Goal: Task Accomplishment & Management: Manage account settings

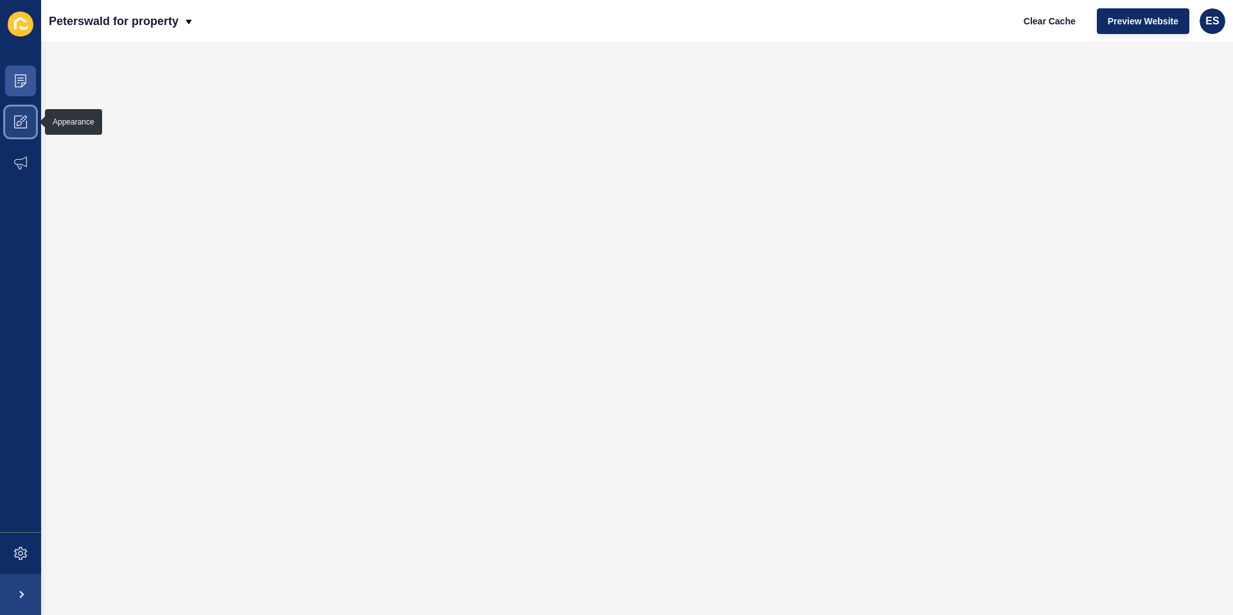
click at [22, 124] on icon at bounding box center [20, 122] width 13 height 13
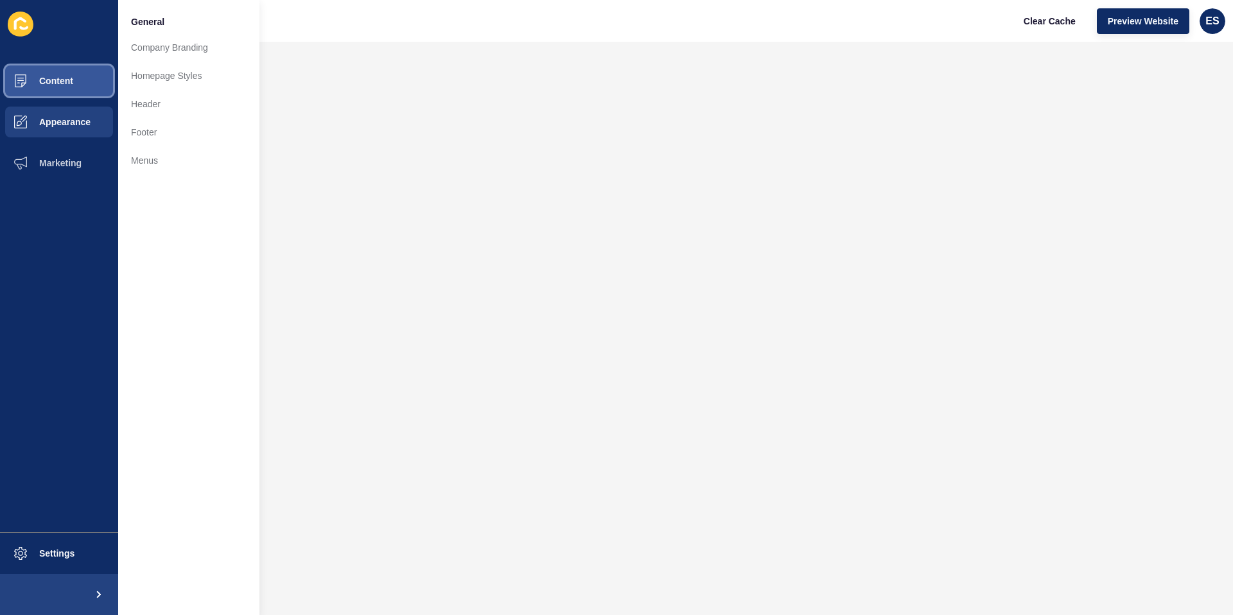
click at [47, 82] on span "Content" at bounding box center [35, 81] width 75 height 10
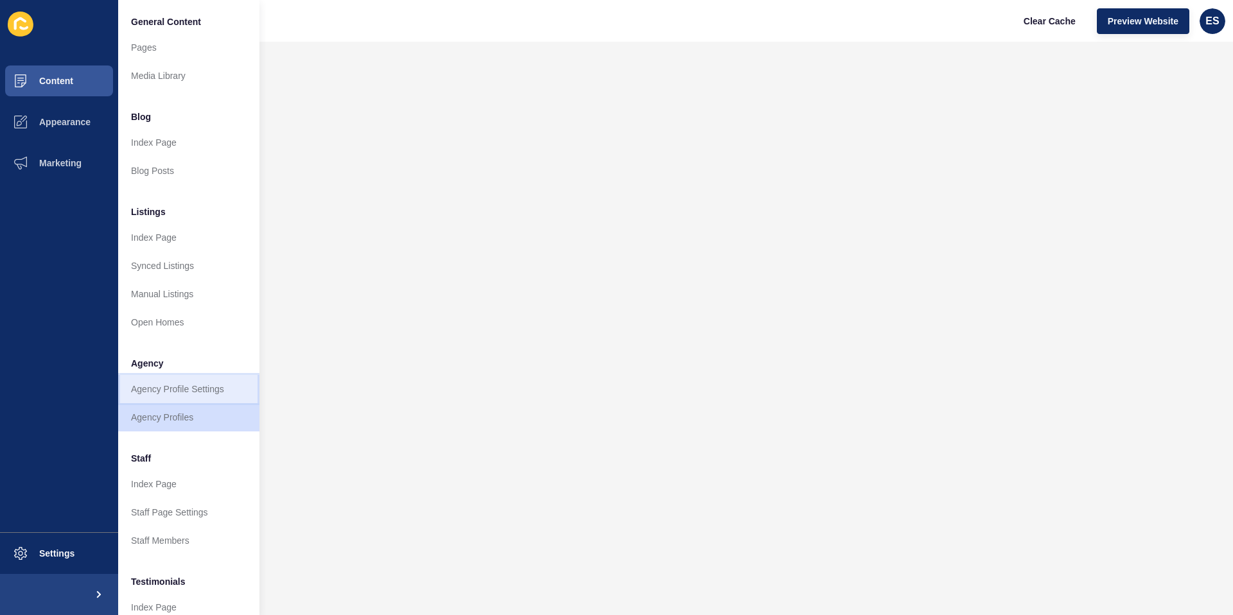
click at [181, 392] on link "Agency Profile Settings" at bounding box center [188, 389] width 141 height 28
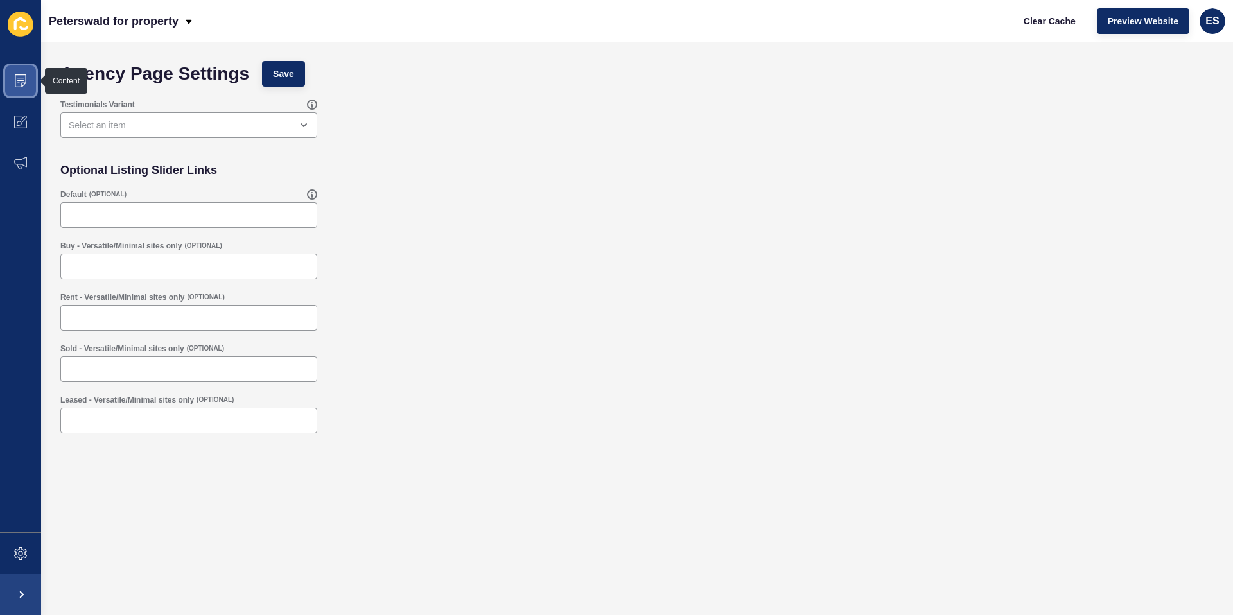
click at [32, 87] on span at bounding box center [20, 80] width 41 height 41
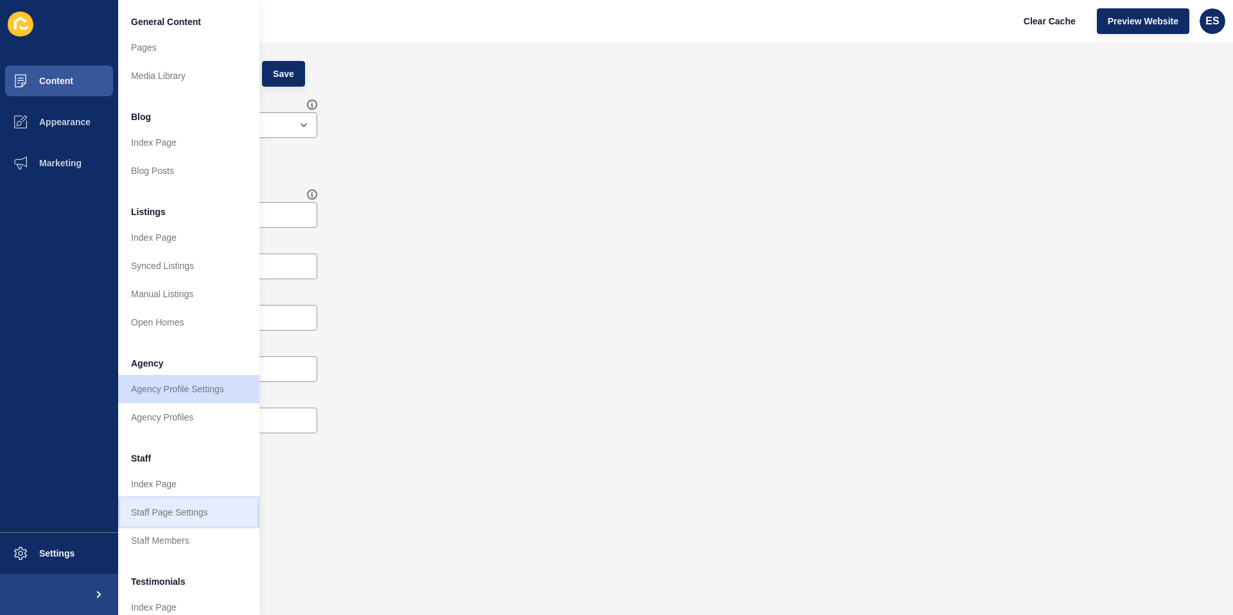
click at [152, 515] on link "Staff Page Settings" at bounding box center [188, 512] width 141 height 28
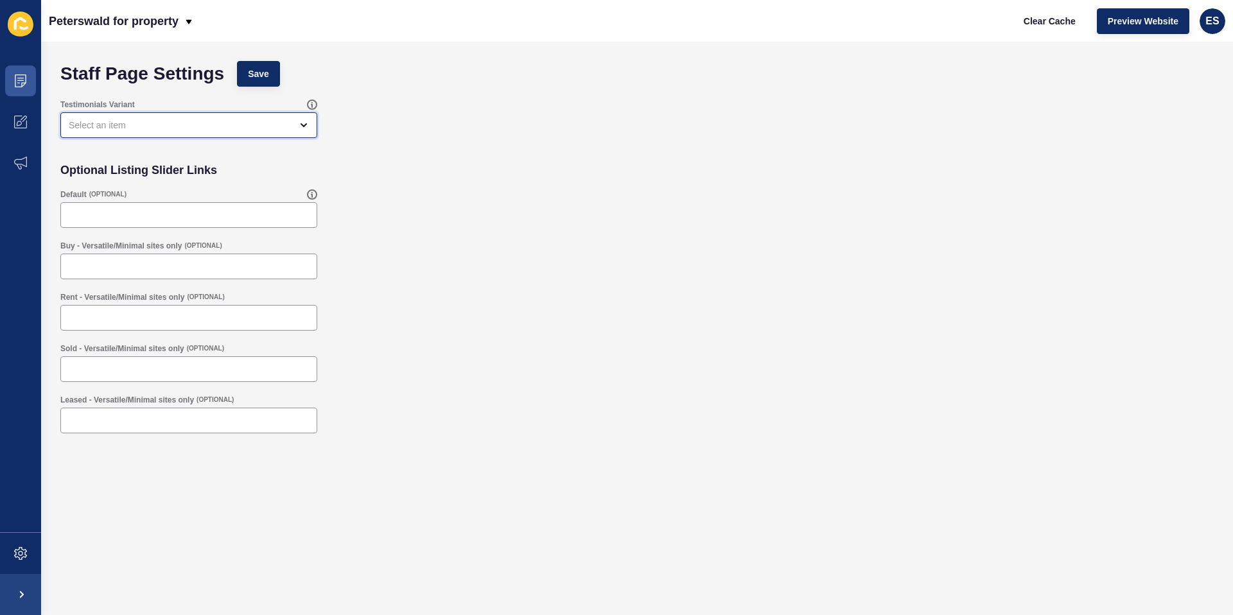
click at [118, 127] on div "open menu" at bounding box center [180, 125] width 222 height 13
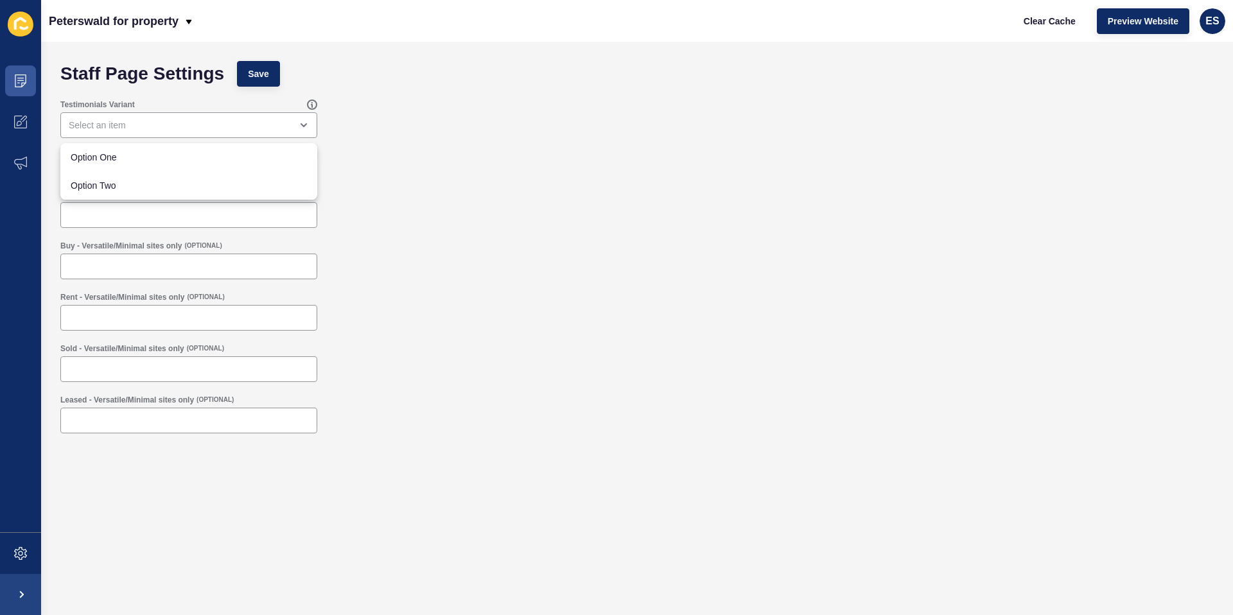
click at [389, 89] on div "Staff Page Settings Save" at bounding box center [637, 74] width 1166 height 39
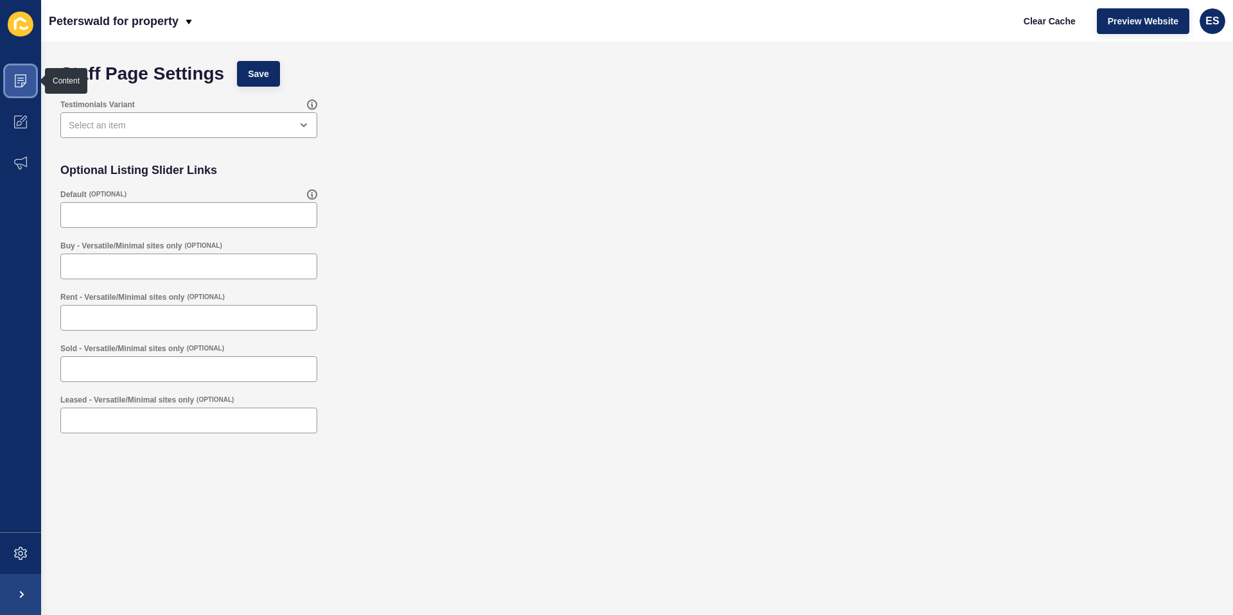
click at [15, 78] on icon at bounding box center [21, 81] width 12 height 13
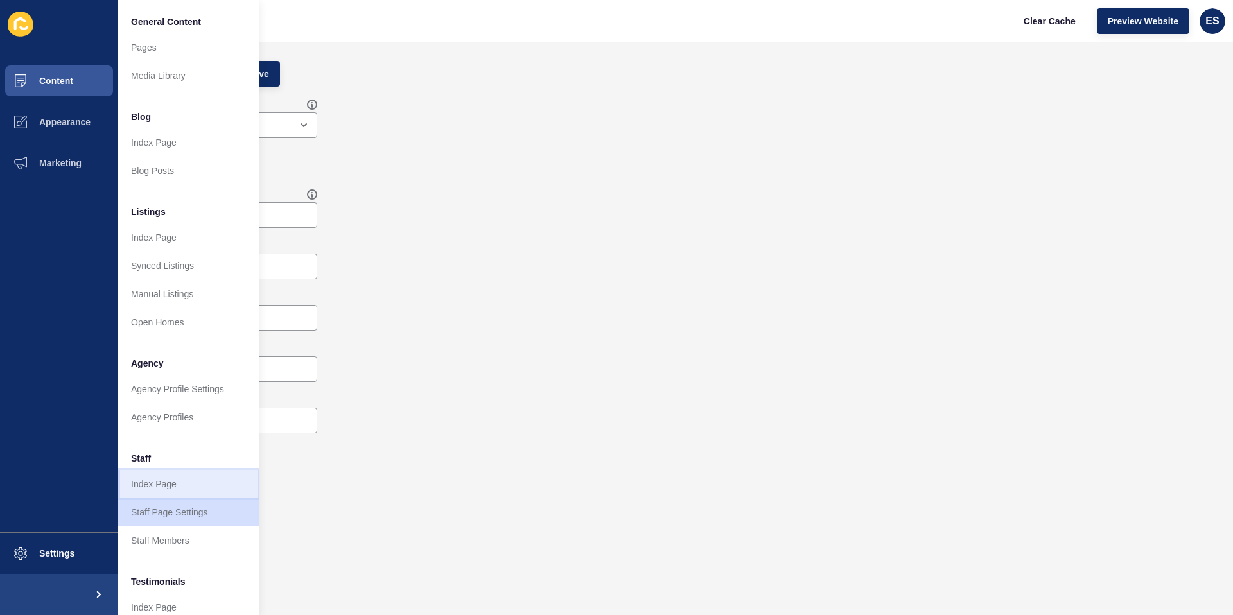
click at [155, 490] on link "Index Page" at bounding box center [188, 484] width 141 height 28
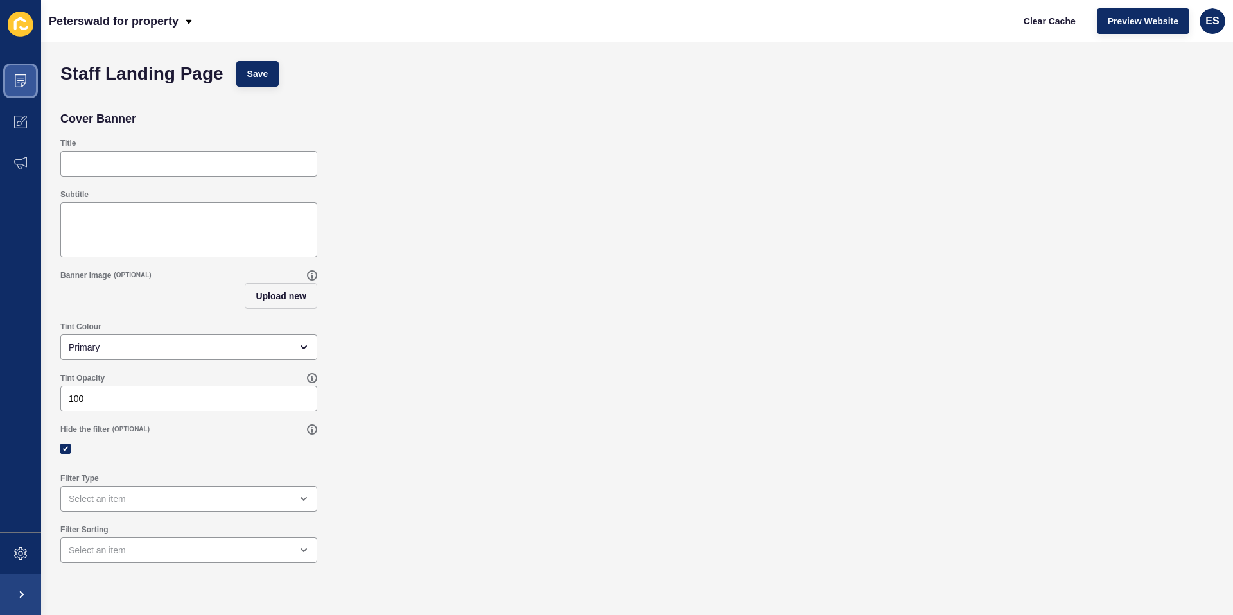
click at [17, 87] on span at bounding box center [20, 80] width 41 height 41
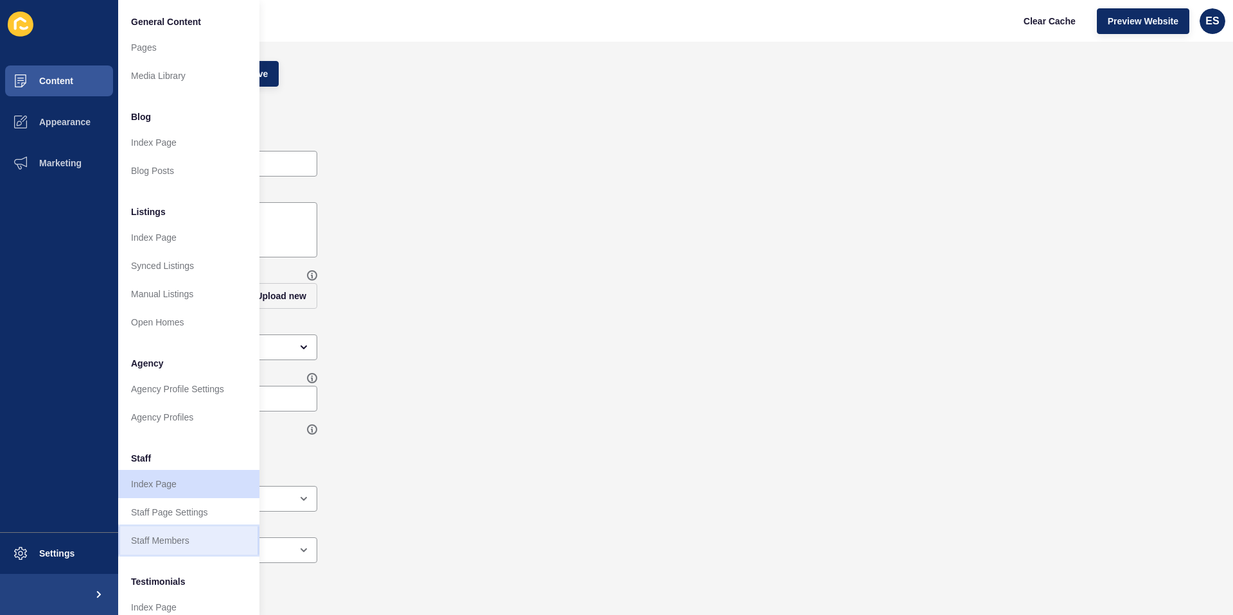
click at [178, 544] on link "Staff Members" at bounding box center [188, 541] width 141 height 28
